Goal: Task Accomplishment & Management: Manage account settings

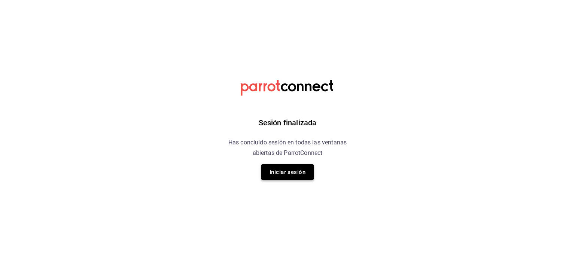
click at [285, 173] on button "Iniciar sesión" at bounding box center [288, 172] width 52 height 16
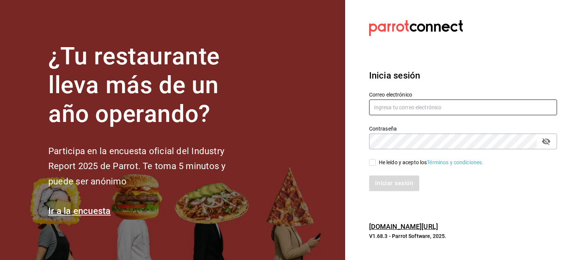
type input "multiuser@pickup.com"
click at [376, 163] on input "He leído y acepto los Términos y condiciones." at bounding box center [372, 162] width 7 height 7
checkbox input "true"
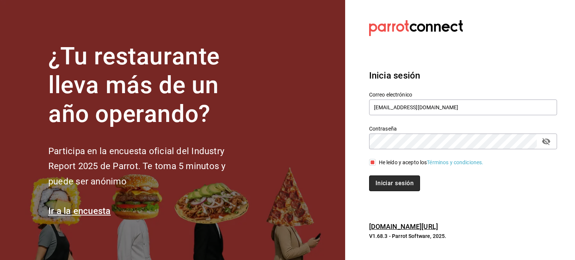
click at [391, 180] on button "Iniciar sesión" at bounding box center [394, 184] width 51 height 16
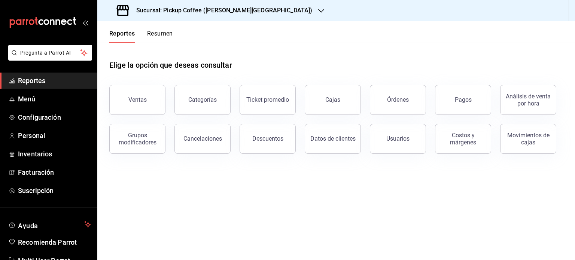
drag, startPoint x: 166, startPoint y: 28, endPoint x: 160, endPoint y: 33, distance: 7.5
click at [164, 30] on div "Reportes Resumen" at bounding box center [135, 32] width 76 height 22
click at [160, 33] on button "Resumen" at bounding box center [160, 36] width 26 height 13
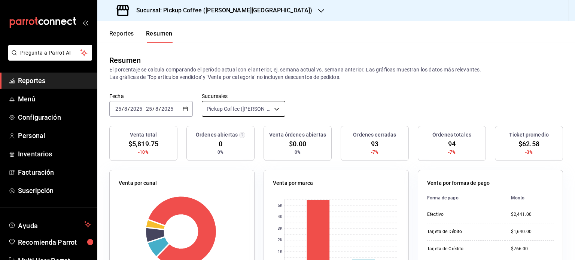
click at [274, 109] on body "Pregunta a Parrot AI Reportes Menú Configuración Personal Inventarios Facturaci…" at bounding box center [287, 130] width 575 height 260
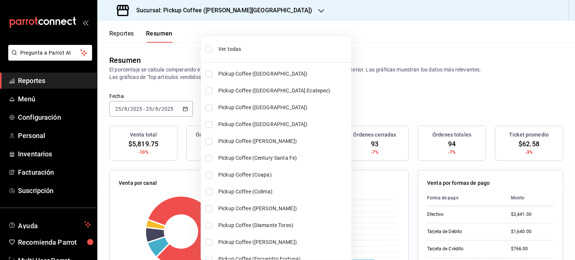
click at [230, 46] on span "Ver todas" at bounding box center [283, 49] width 130 height 8
type input "[object Object],[object Object],[object Object],[object Object],[object Object]…"
checkbox input "true"
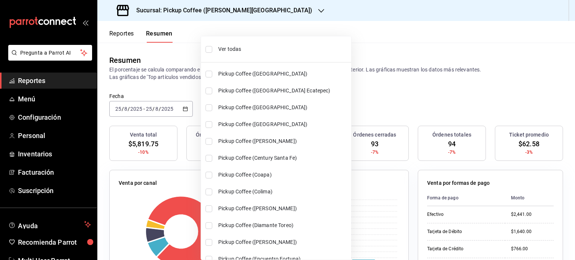
checkbox input "true"
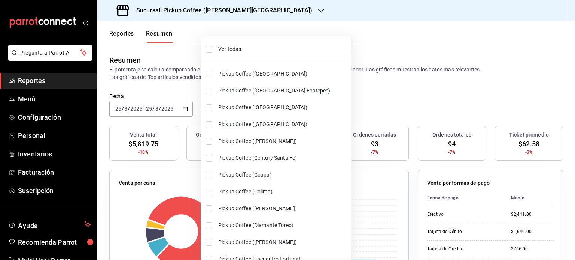
checkbox input "true"
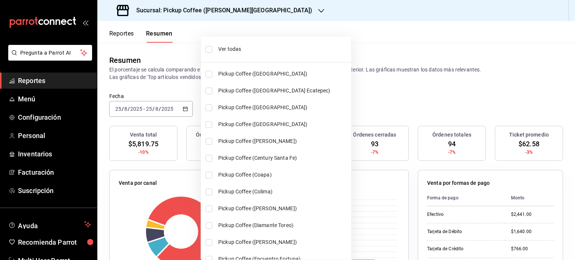
checkbox input "true"
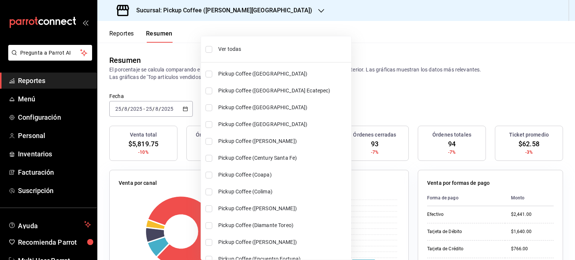
checkbox input "true"
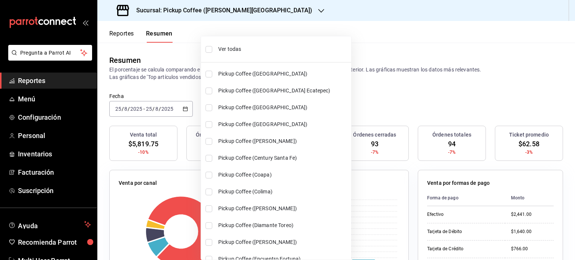
checkbox input "true"
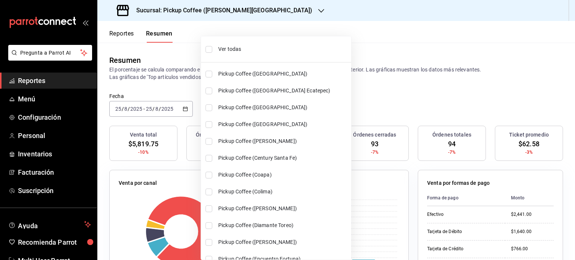
checkbox input "true"
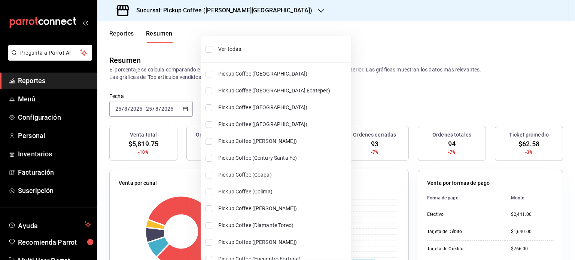
checkbox input "true"
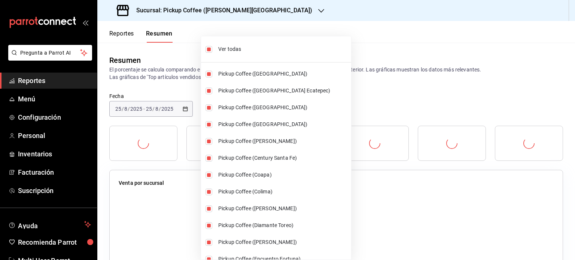
click at [386, 105] on div at bounding box center [287, 130] width 575 height 260
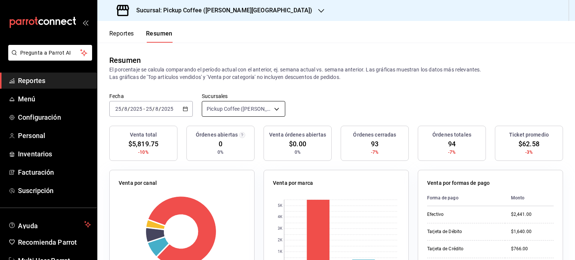
click at [277, 109] on body "Pregunta a Parrot AI Reportes Menú Configuración Personal Inventarios Facturaci…" at bounding box center [287, 130] width 575 height 260
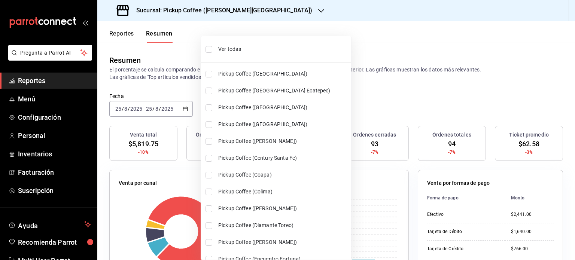
click at [256, 45] on span "Ver todas" at bounding box center [283, 49] width 130 height 8
type input "[object Object],[object Object],[object Object],[object Object],[object Object]…"
checkbox input "true"
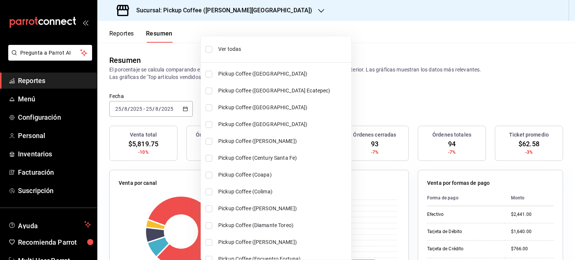
checkbox input "true"
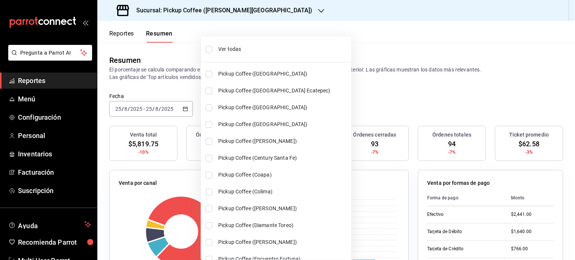
checkbox input "true"
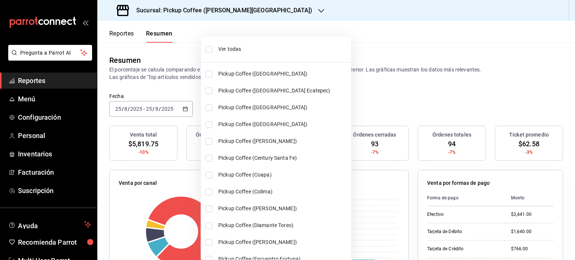
checkbox input "true"
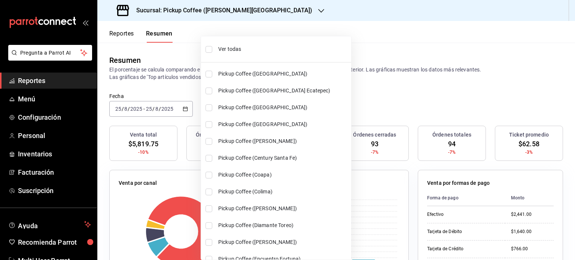
checkbox input "true"
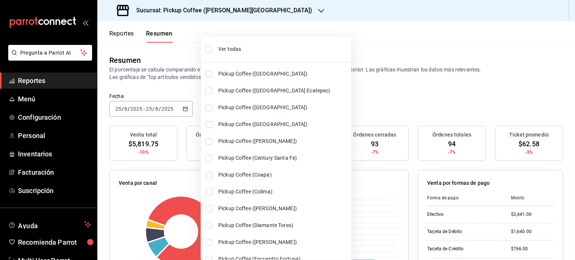
checkbox input "true"
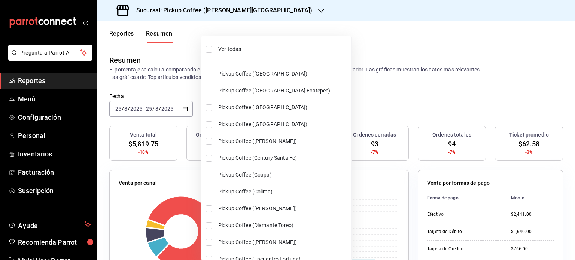
checkbox input "true"
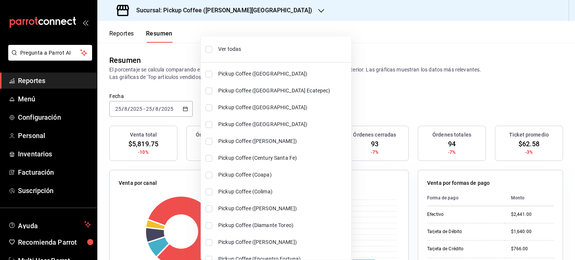
checkbox input "true"
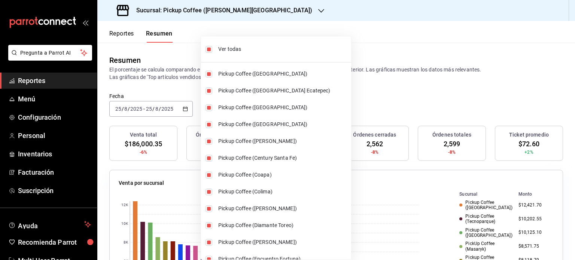
click at [358, 97] on div at bounding box center [287, 130] width 575 height 260
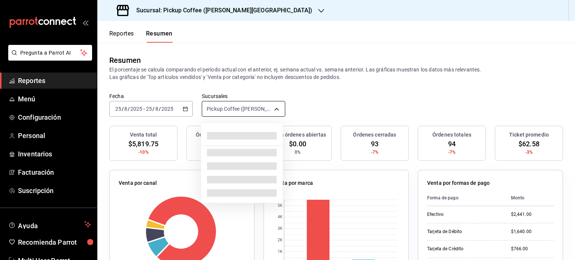
click at [275, 109] on body "Pregunta a Parrot AI Reportes Menú Configuración Personal Inventarios Facturaci…" at bounding box center [287, 130] width 575 height 260
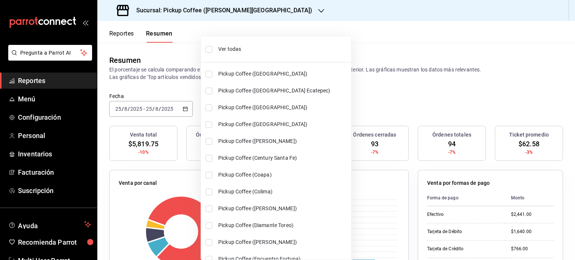
click at [240, 49] on span "Ver todas" at bounding box center [283, 49] width 130 height 8
type input "[object Object],[object Object],[object Object],[object Object],[object Object]…"
checkbox input "true"
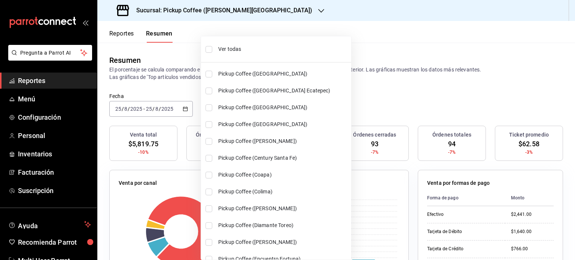
checkbox input "true"
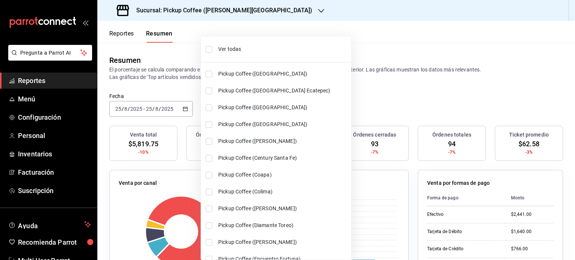
checkbox input "true"
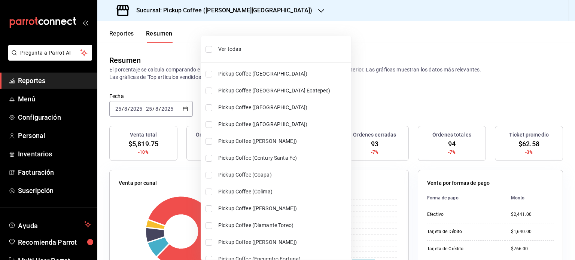
checkbox input "true"
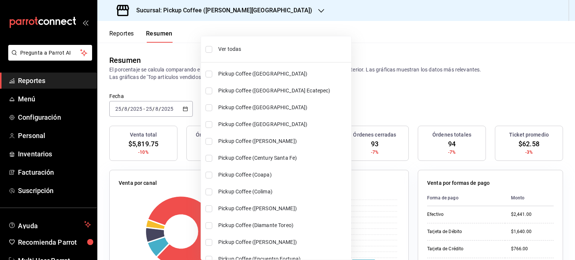
checkbox input "true"
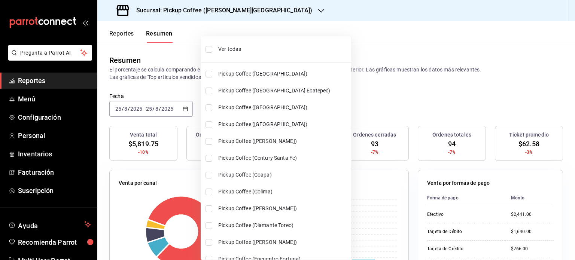
checkbox input "true"
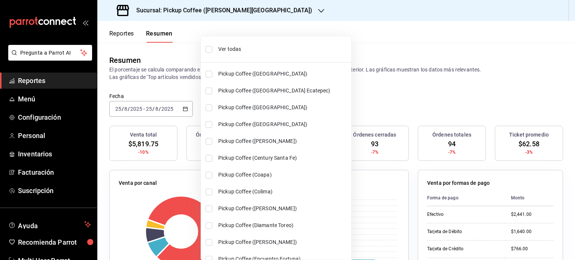
checkbox input "true"
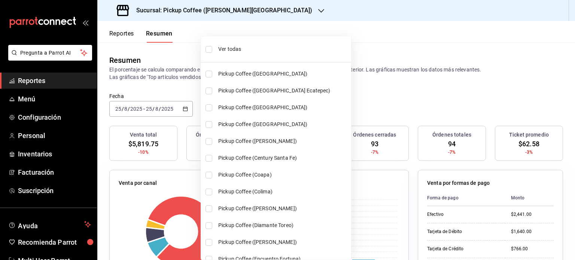
checkbox input "true"
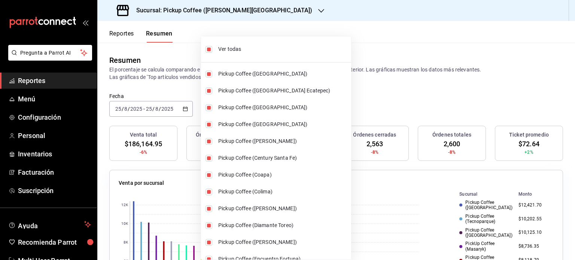
click at [367, 105] on div at bounding box center [287, 130] width 575 height 260
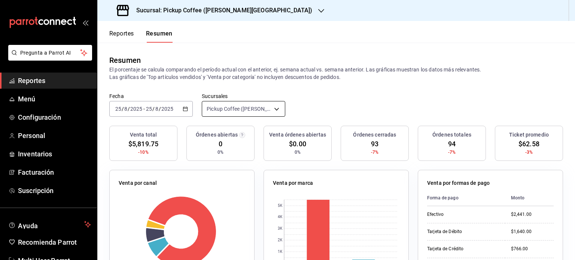
click at [273, 106] on body "Pregunta a Parrot AI Reportes Menú Configuración Personal Inventarios Facturaci…" at bounding box center [287, 130] width 575 height 260
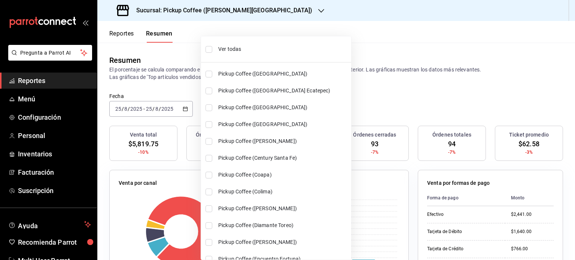
click at [241, 45] on span "Ver todas" at bounding box center [283, 49] width 130 height 8
type input "[object Object],[object Object],[object Object],[object Object],[object Object]…"
checkbox input "true"
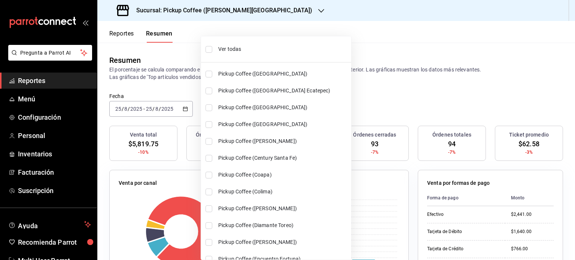
checkbox input "true"
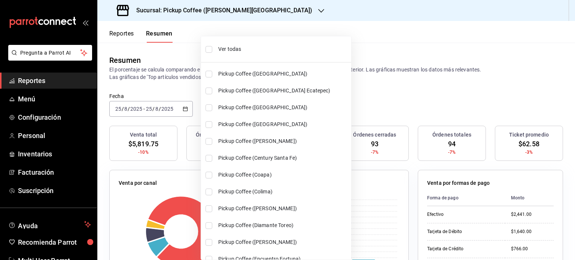
checkbox input "true"
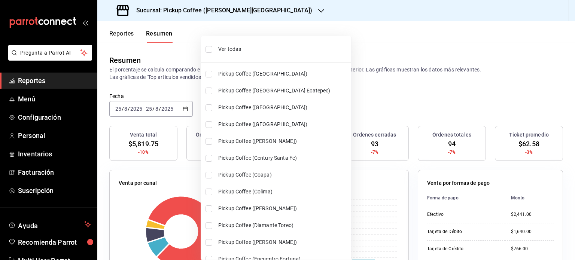
checkbox input "true"
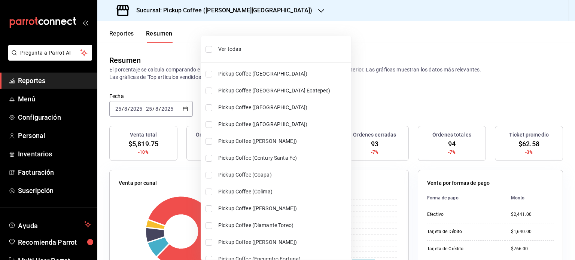
checkbox input "true"
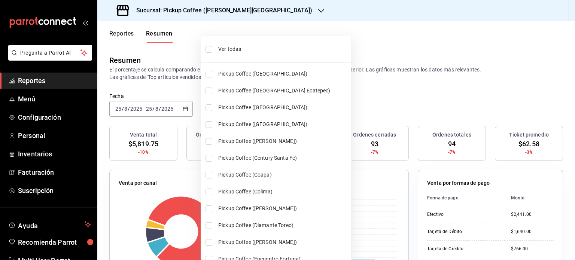
checkbox input "true"
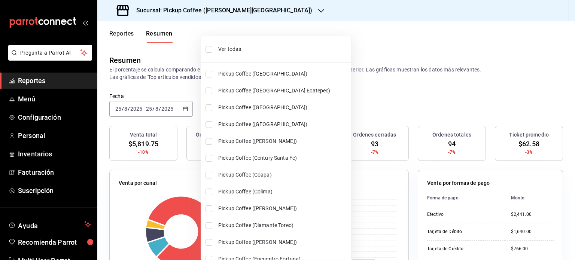
checkbox input "true"
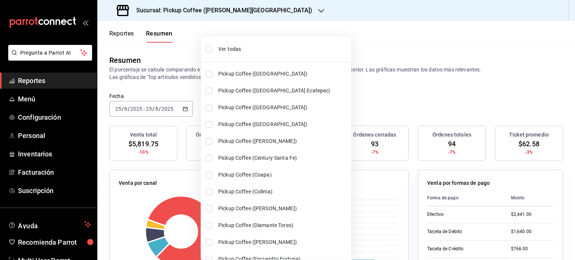
checkbox input "true"
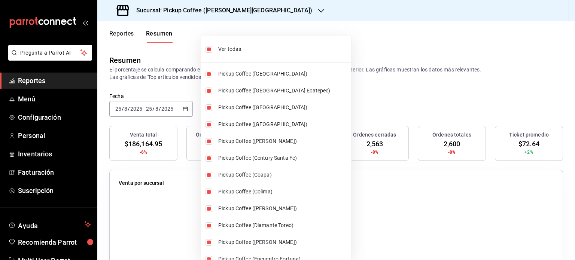
click at [372, 87] on div at bounding box center [287, 130] width 575 height 260
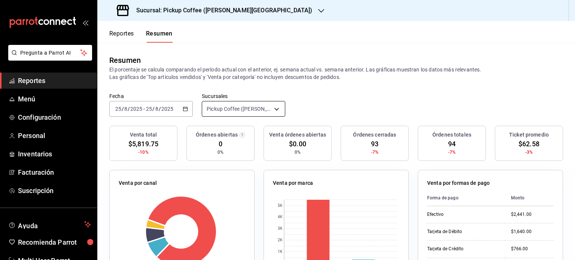
click at [274, 112] on body "Pregunta a Parrot AI Reportes Menú Configuración Personal Inventarios Facturaci…" at bounding box center [287, 130] width 575 height 260
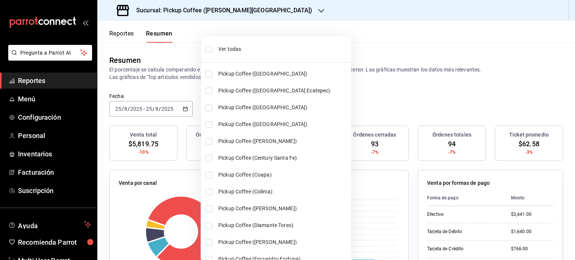
click at [223, 51] on span "Ver todas" at bounding box center [283, 49] width 130 height 8
type input "[object Object],[object Object],[object Object],[object Object],[object Object]…"
checkbox input "true"
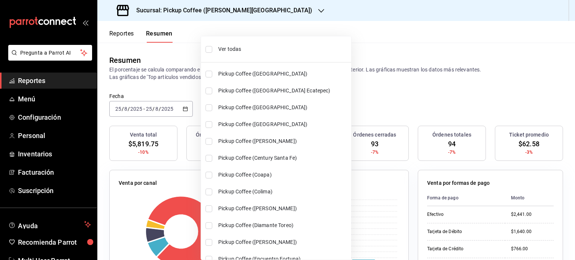
checkbox input "true"
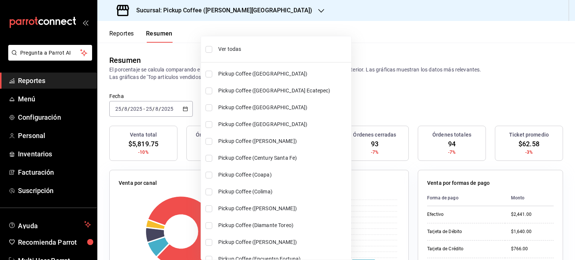
checkbox input "true"
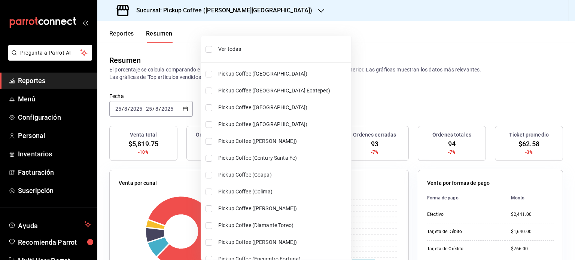
checkbox input "true"
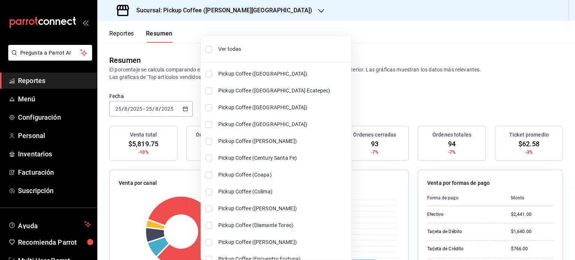
checkbox input "true"
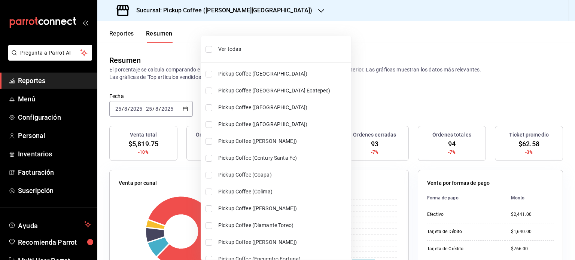
checkbox input "true"
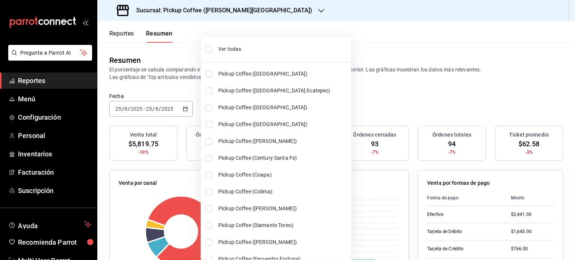
checkbox input "true"
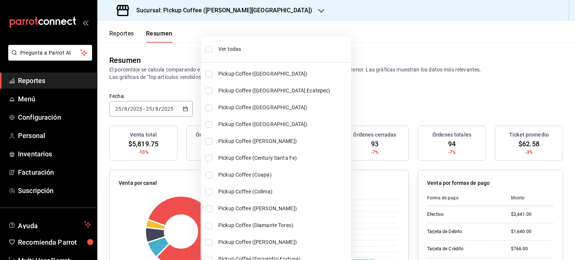
checkbox input "true"
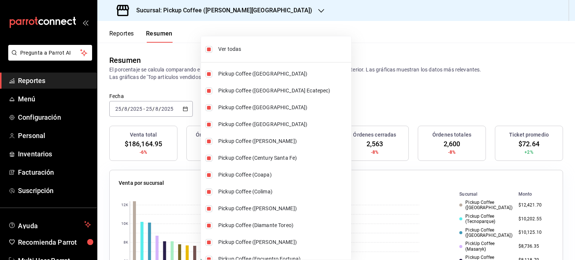
click at [375, 97] on div at bounding box center [287, 130] width 575 height 260
